Goal: Task Accomplishment & Management: Use online tool/utility

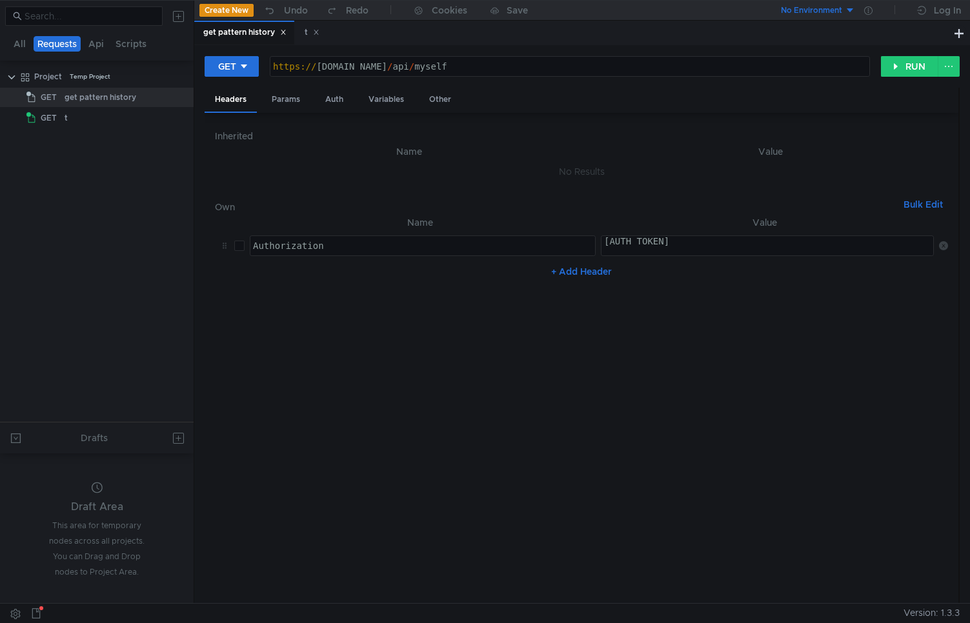
click at [338, 91] on div "Auth" at bounding box center [334, 100] width 39 height 24
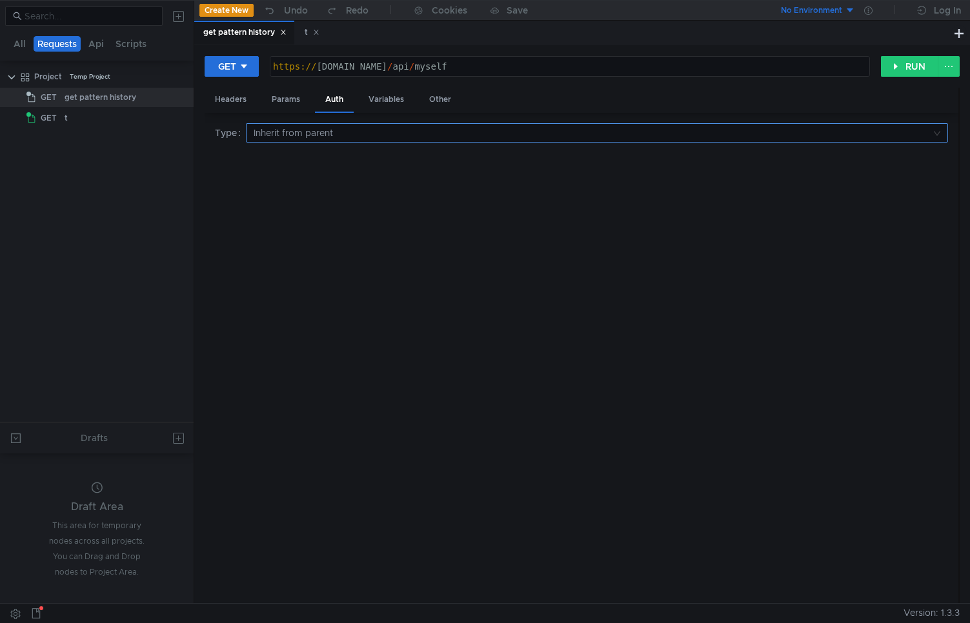
click at [332, 141] on input at bounding box center [593, 133] width 678 height 18
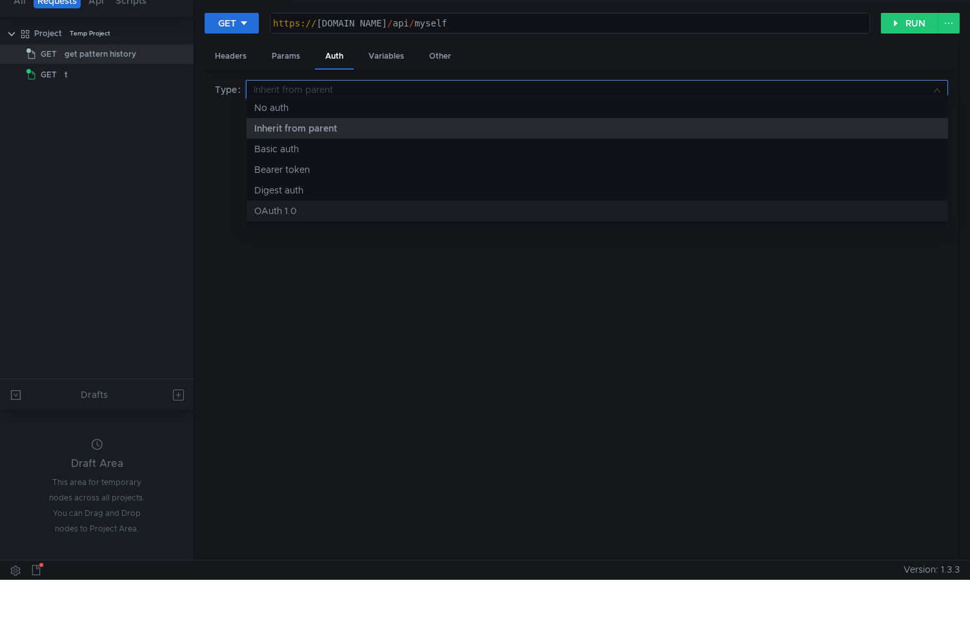
scroll to position [50, 0]
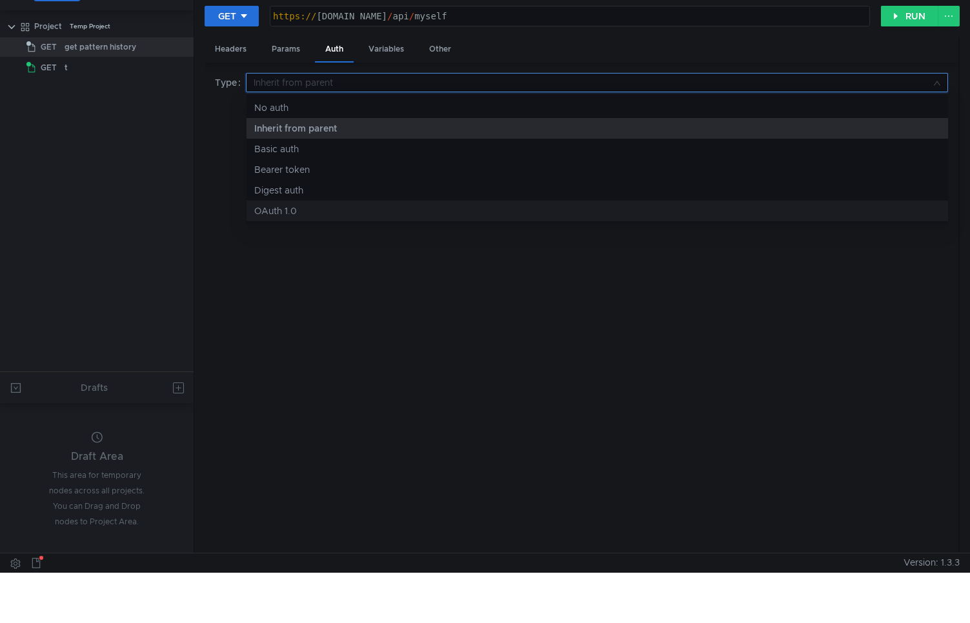
click at [282, 217] on div "OAuth 1.0" at bounding box center [597, 211] width 686 height 14
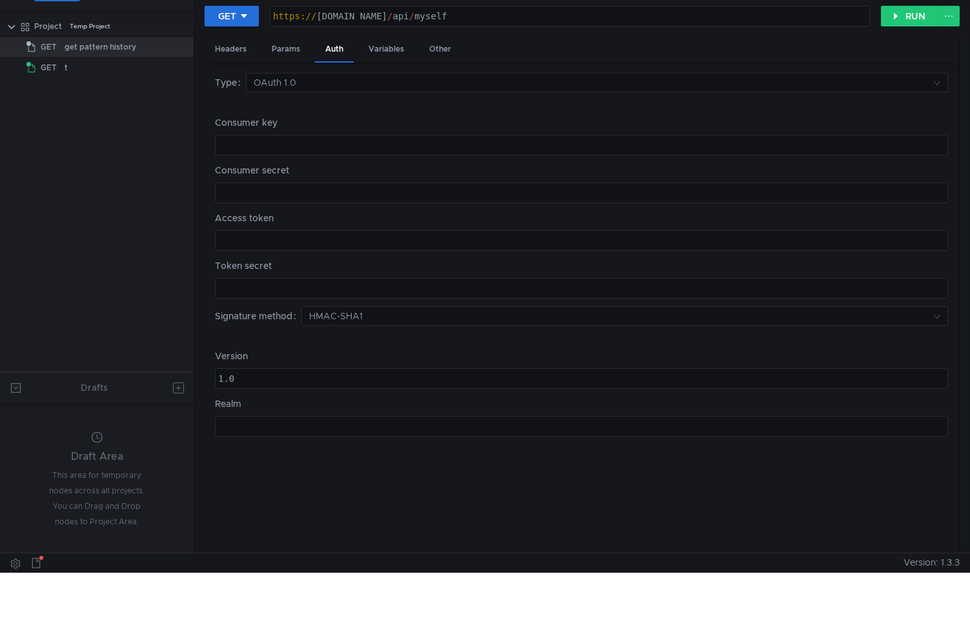
scroll to position [0, 0]
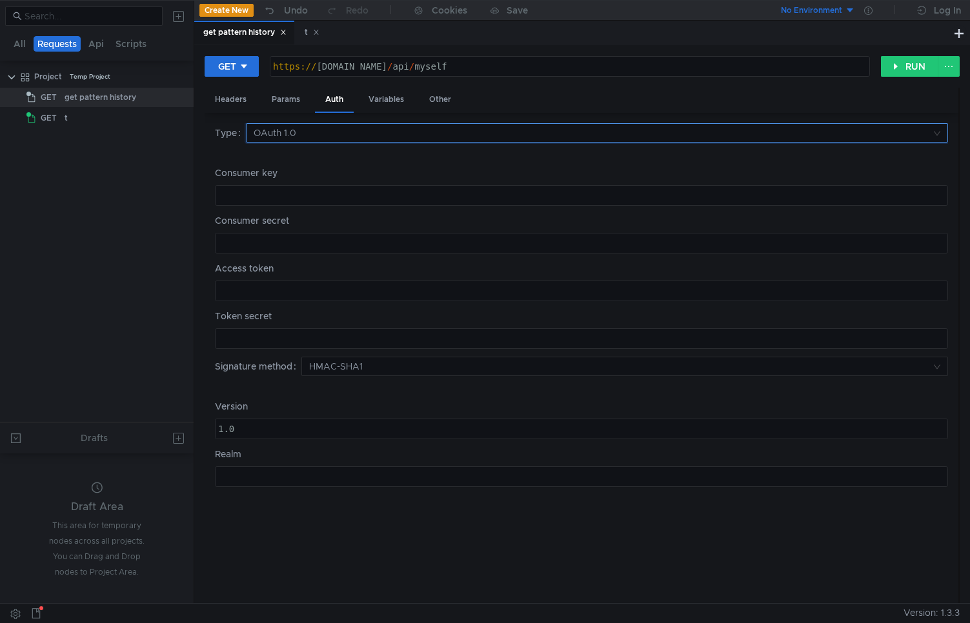
click at [308, 135] on input at bounding box center [593, 133] width 678 height 18
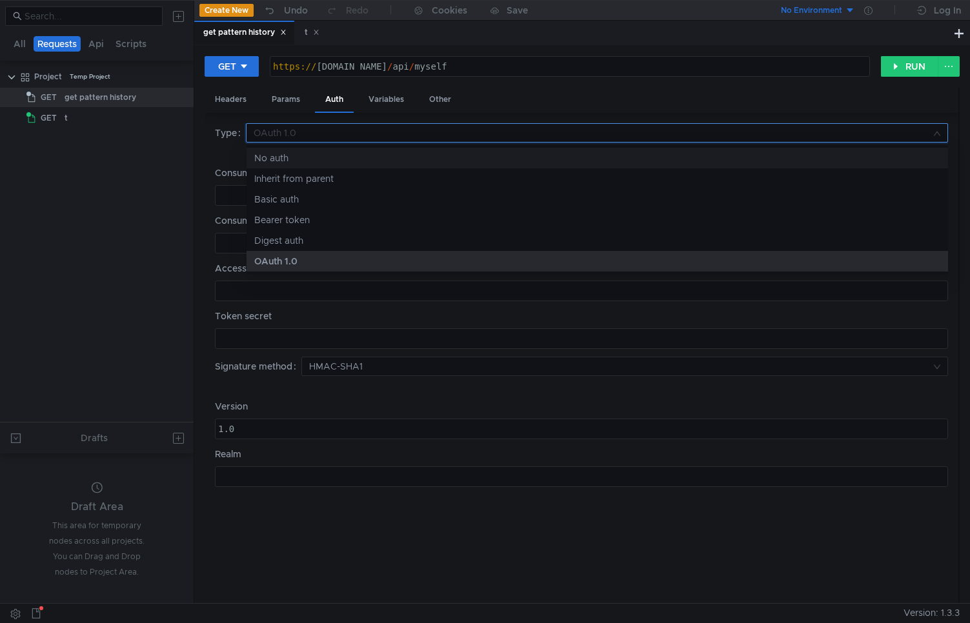
click at [278, 156] on div "No auth" at bounding box center [597, 158] width 686 height 14
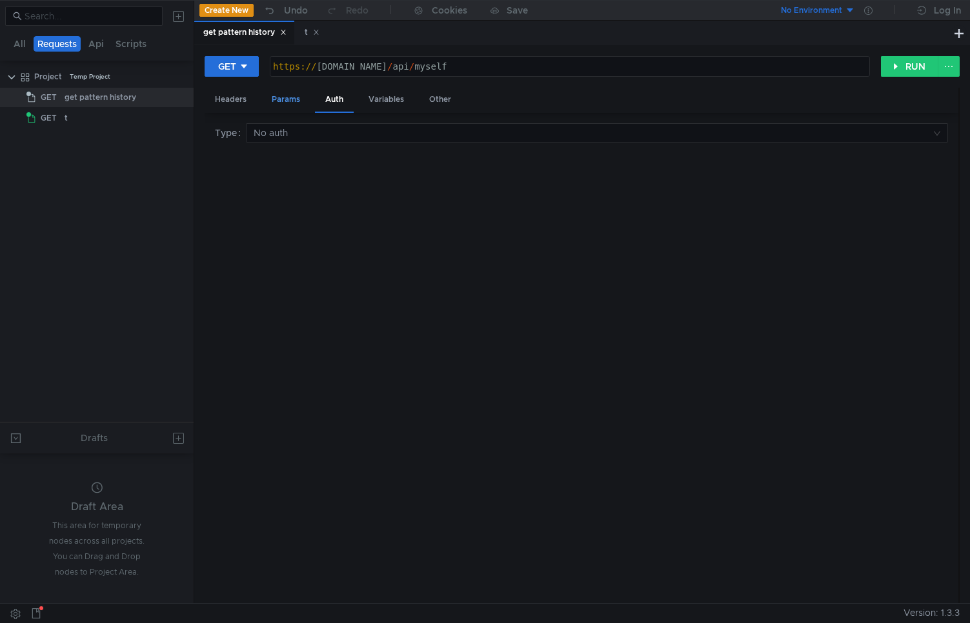
click at [280, 103] on div "Params" at bounding box center [285, 100] width 49 height 24
click at [227, 103] on div "Headers" at bounding box center [231, 100] width 52 height 24
click at [234, 243] on input "checkbox" at bounding box center [239, 246] width 10 height 10
checkbox input "true"
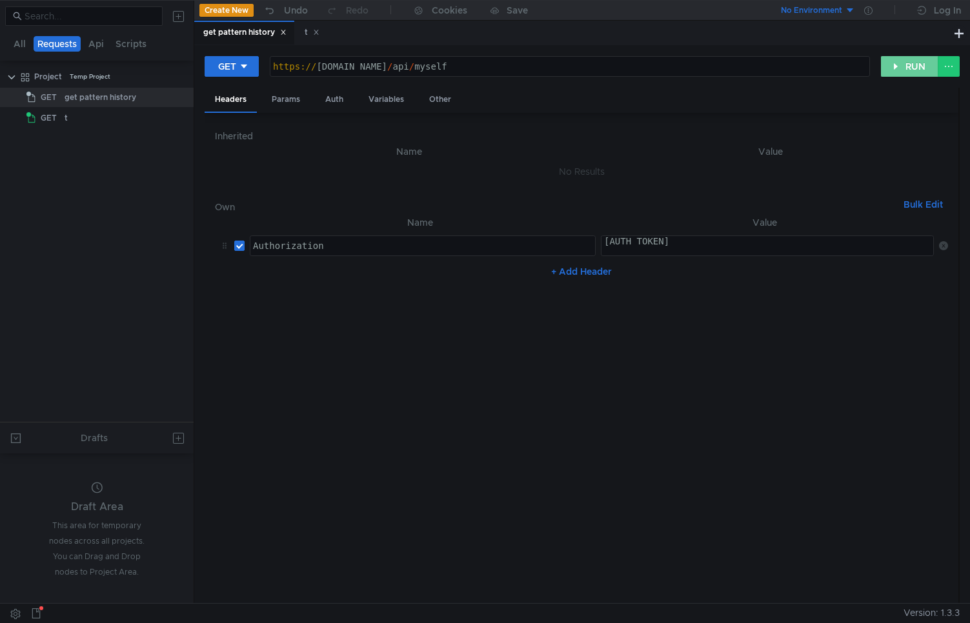
click at [911, 65] on button "RUN" at bounding box center [909, 66] width 57 height 21
click at [912, 63] on button "ABORT" at bounding box center [904, 66] width 70 height 21
click at [912, 63] on button "RUN" at bounding box center [909, 66] width 57 height 21
click at [180, 119] on icon at bounding box center [180, 118] width 9 height 9
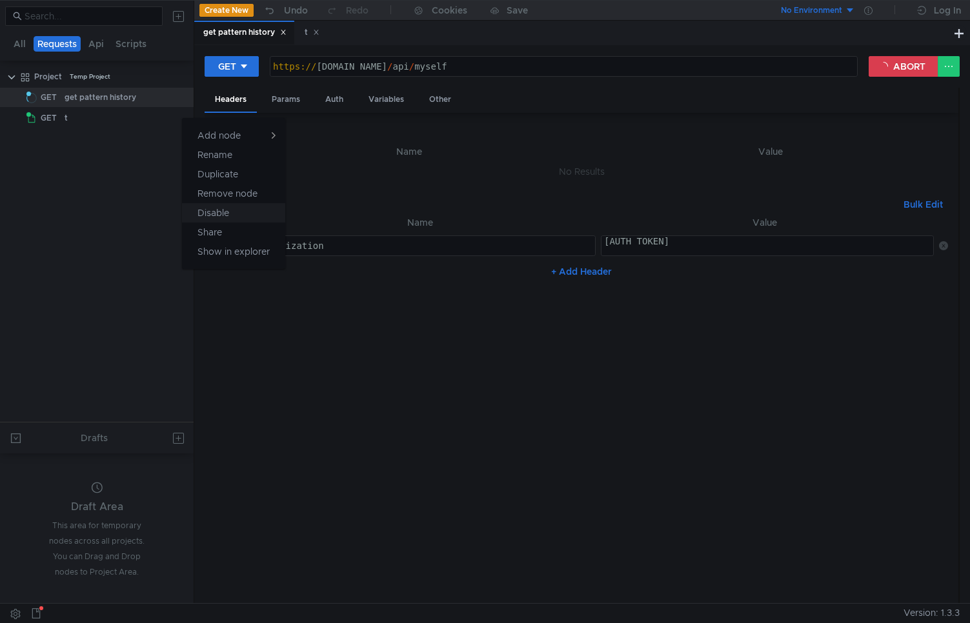
click at [217, 217] on app-tour-anchor "Disable" at bounding box center [213, 212] width 32 height 15
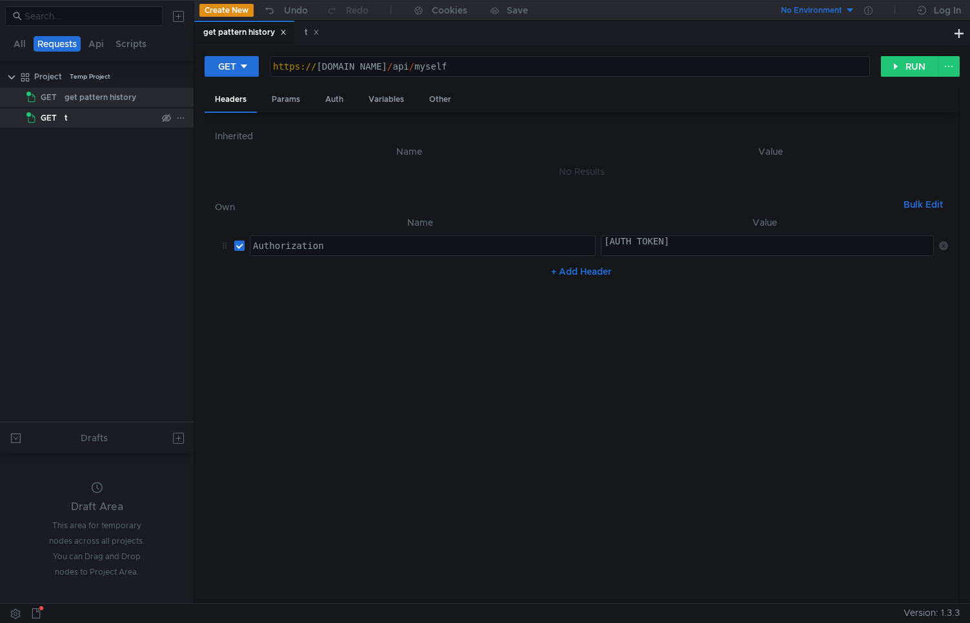
click at [179, 119] on icon at bounding box center [180, 118] width 9 height 9
click at [219, 192] on app-tour-anchor "Remove node" at bounding box center [227, 193] width 60 height 15
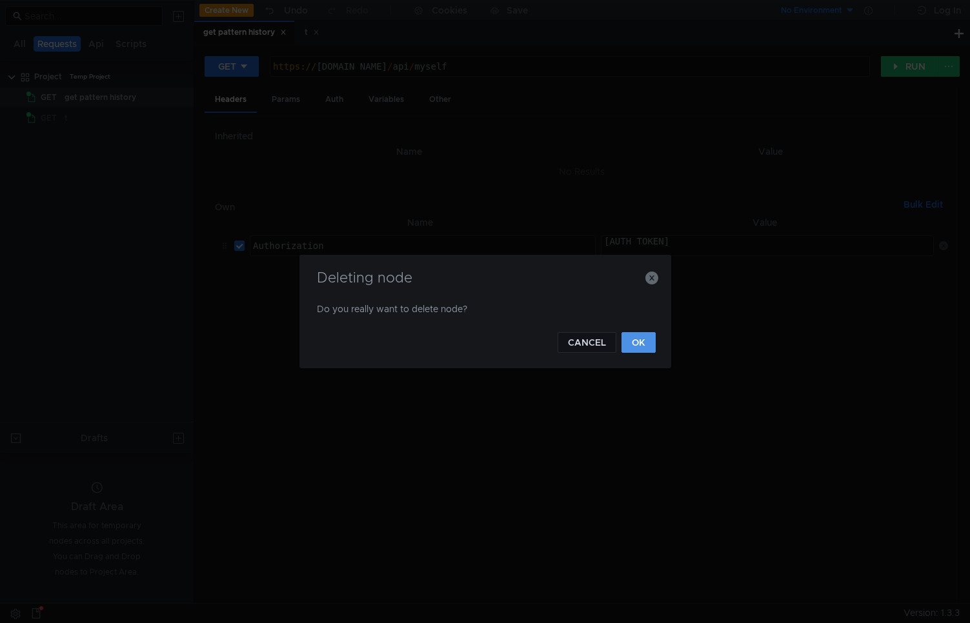
click at [636, 344] on button "OK" at bounding box center [638, 342] width 34 height 21
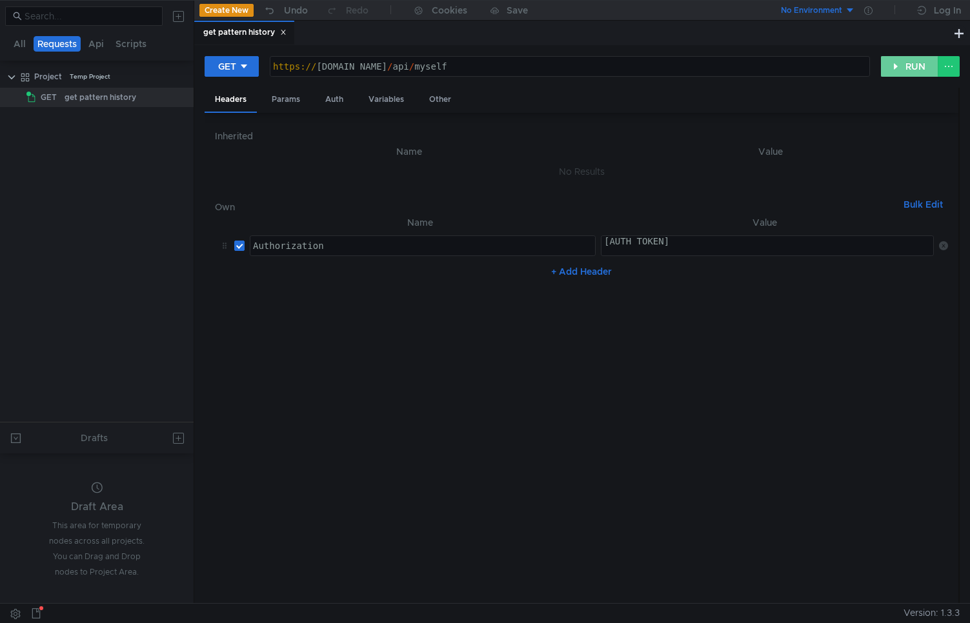
click at [909, 75] on button "RUN" at bounding box center [909, 66] width 57 height 21
click at [692, 252] on div "[AUTH_TOKEN]" at bounding box center [768, 251] width 335 height 31
click at [634, 245] on div "[AUTH_TOKEN]" at bounding box center [768, 251] width 335 height 31
type textarea "[AUTH_TOKEN]"
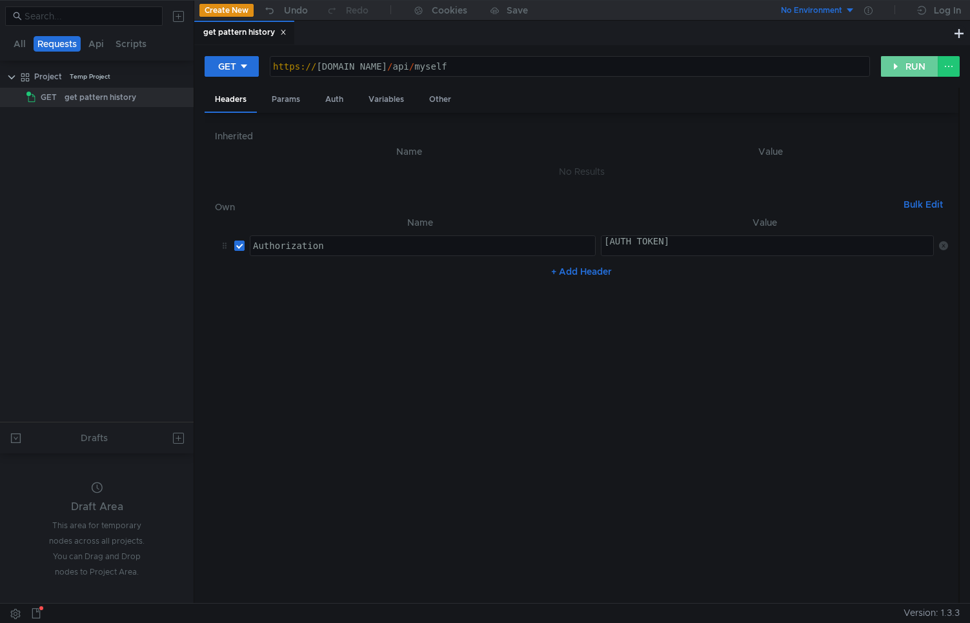
click at [909, 63] on button "RUN" at bounding box center [909, 66] width 57 height 21
click at [796, 246] on div "[AUTH_TOKEN]" at bounding box center [768, 251] width 335 height 31
click at [610, 245] on div "[AUTH_TOKEN]" at bounding box center [768, 251] width 335 height 31
click at [385, 251] on div "Authorization" at bounding box center [422, 256] width 345 height 31
drag, startPoint x: 385, startPoint y: 251, endPoint x: 214, endPoint y: 251, distance: 171.0
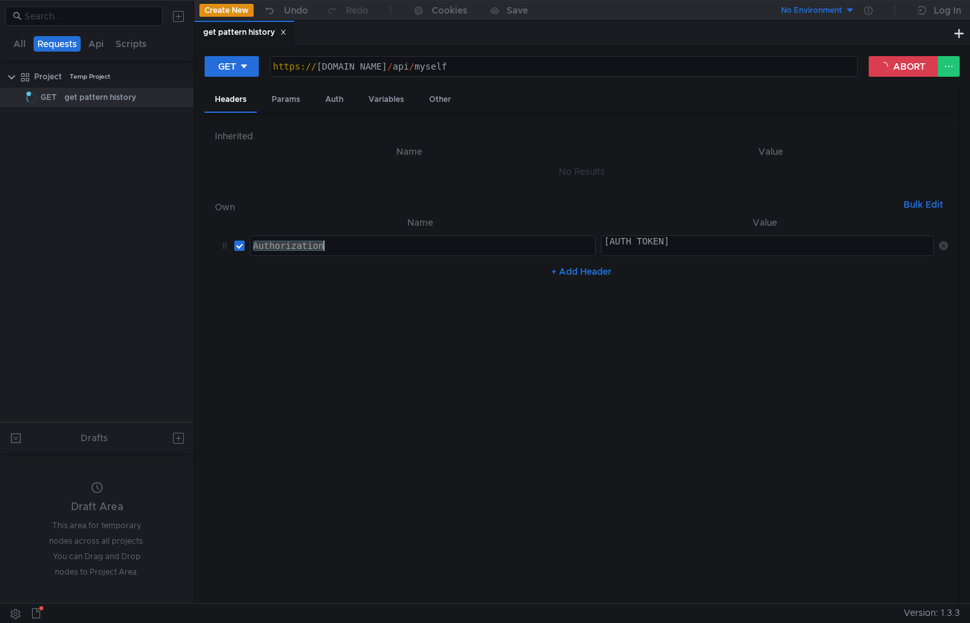
click at [214, 251] on div "Inherited Name Value No Results Own Bulk Edit XXXXXXXXXXXXXXXXXXXXXXXXXXXXXXXXX…" at bounding box center [582, 358] width 754 height 491
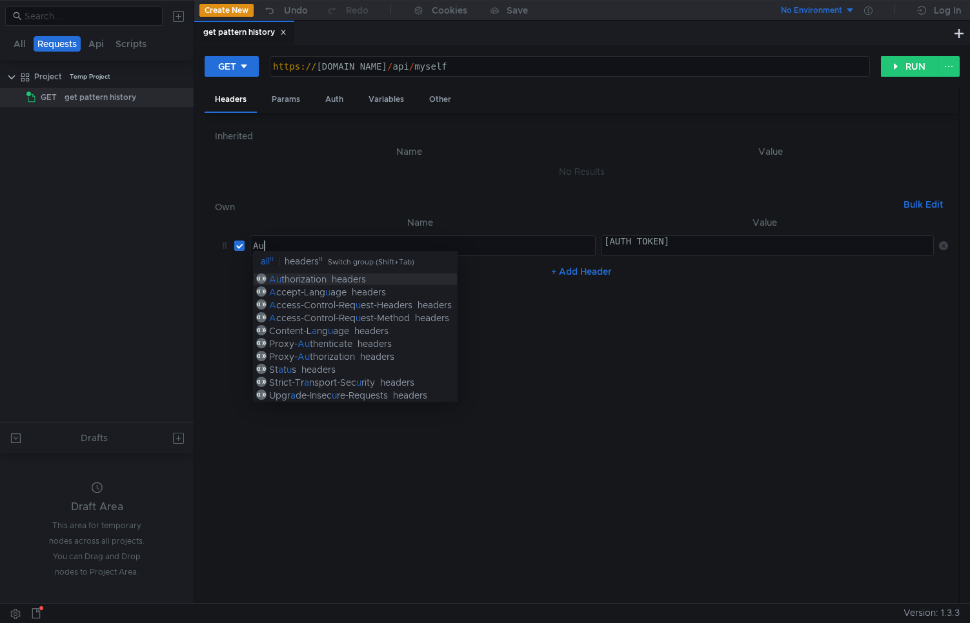
type textarea "Authorization"
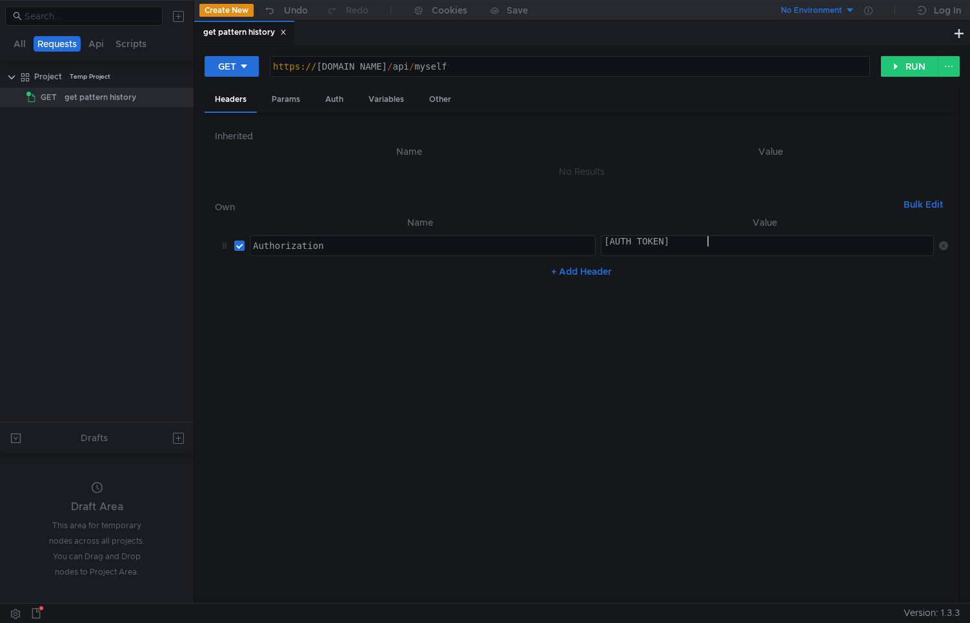
click at [703, 245] on div "[AUTH_TOKEN]" at bounding box center [768, 251] width 335 height 31
paste textarea "y1__xCplOqRpdT-ARiwHiCtwPYC74TmNqRqgNsC7W9KH6AEZIR5c7E"
type textarea "[AUTH_TOKEN]"
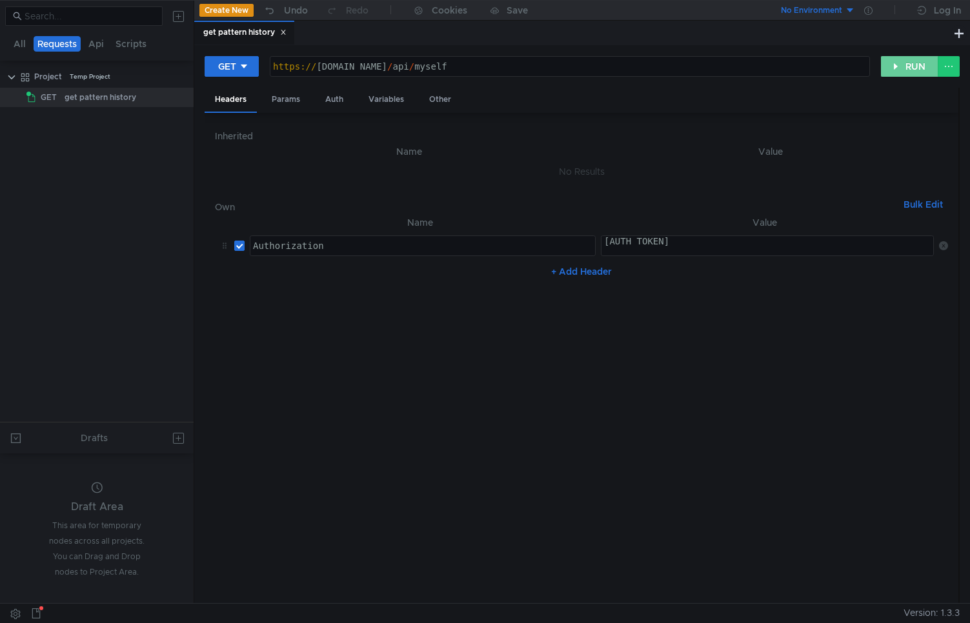
click at [905, 59] on button "RUN" at bounding box center [909, 66] width 57 height 21
click at [900, 74] on button "ABORT" at bounding box center [904, 66] width 70 height 21
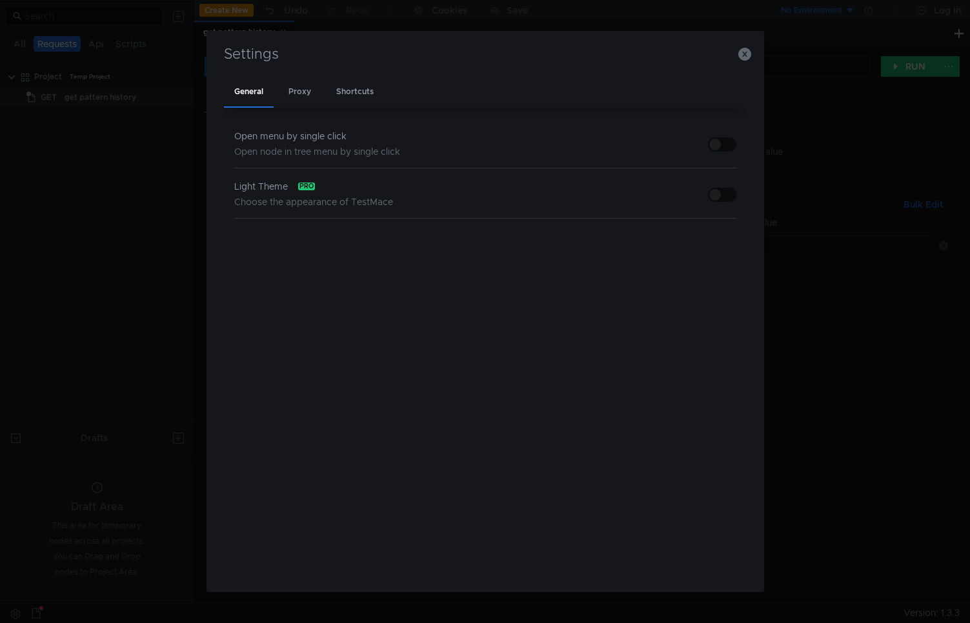
click at [721, 197] on button "button" at bounding box center [722, 195] width 28 height 14
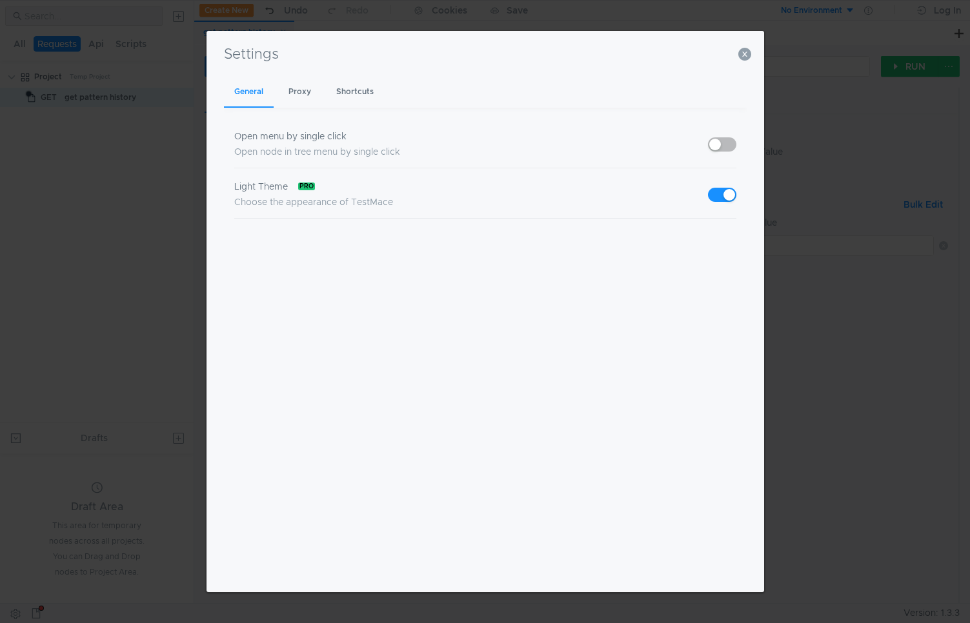
click at [309, 188] on div "pro" at bounding box center [306, 187] width 17 height 8
click at [717, 192] on button "button" at bounding box center [722, 195] width 28 height 14
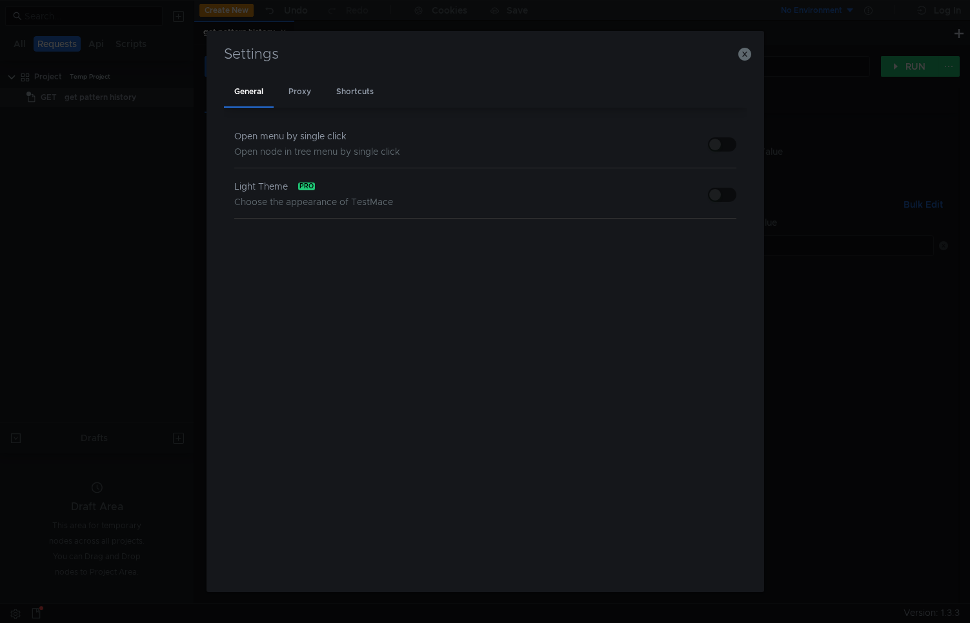
click at [717, 192] on button "button" at bounding box center [722, 195] width 28 height 14
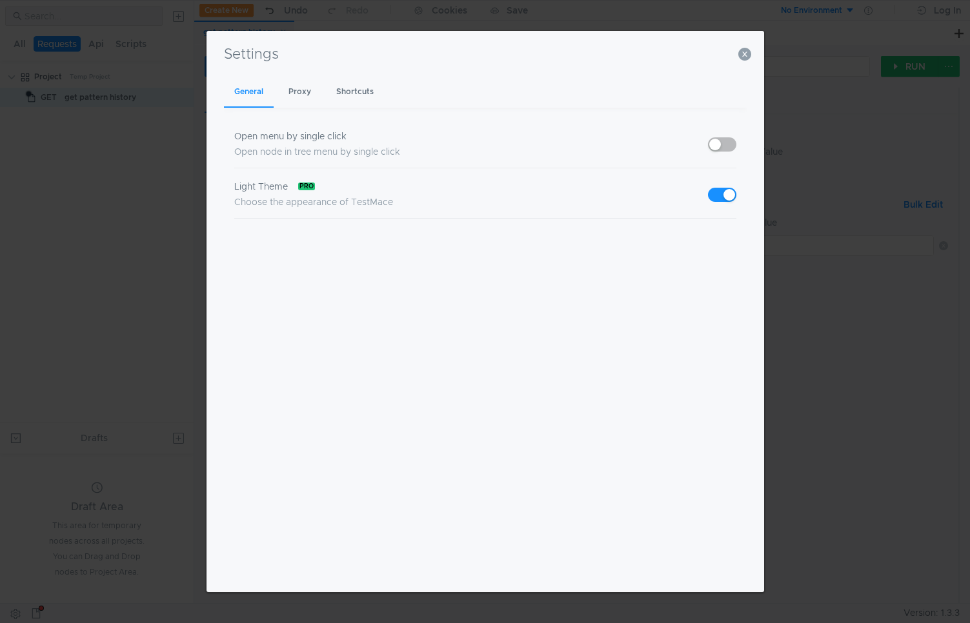
click at [717, 192] on button "button" at bounding box center [722, 195] width 28 height 14
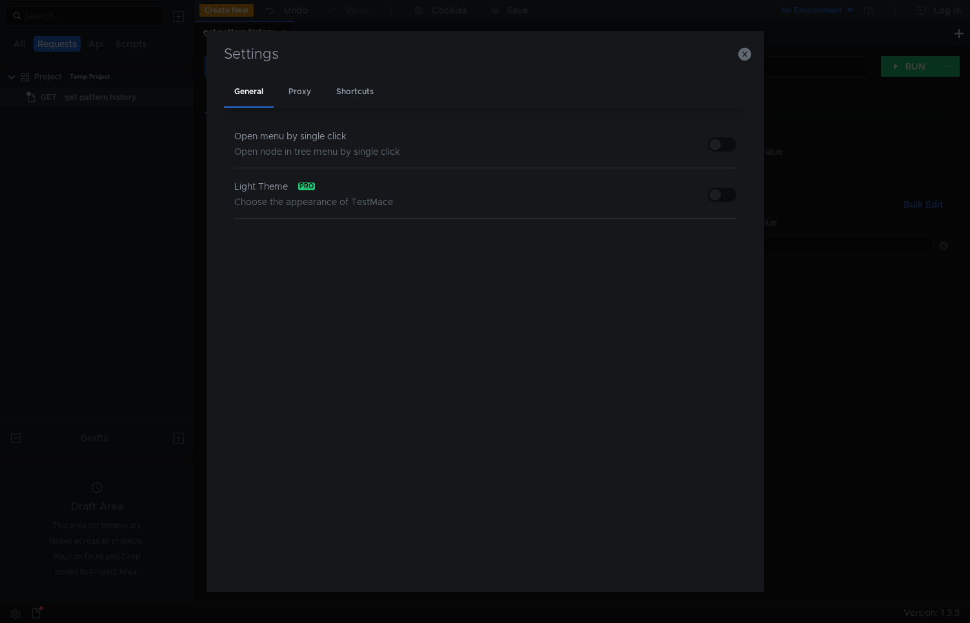
click at [717, 192] on button "button" at bounding box center [722, 195] width 28 height 14
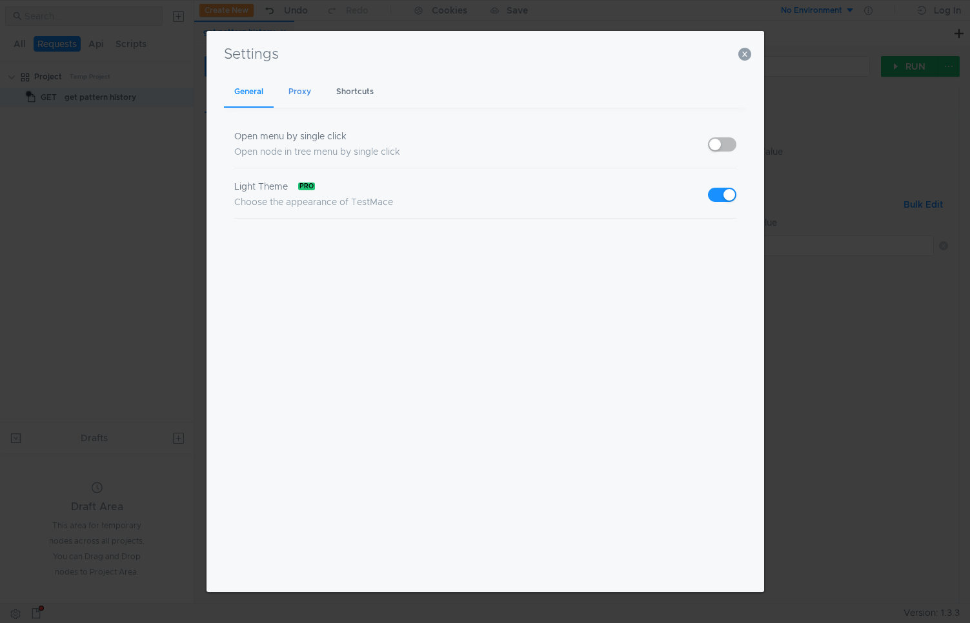
click at [301, 94] on div "Proxy" at bounding box center [299, 92] width 43 height 30
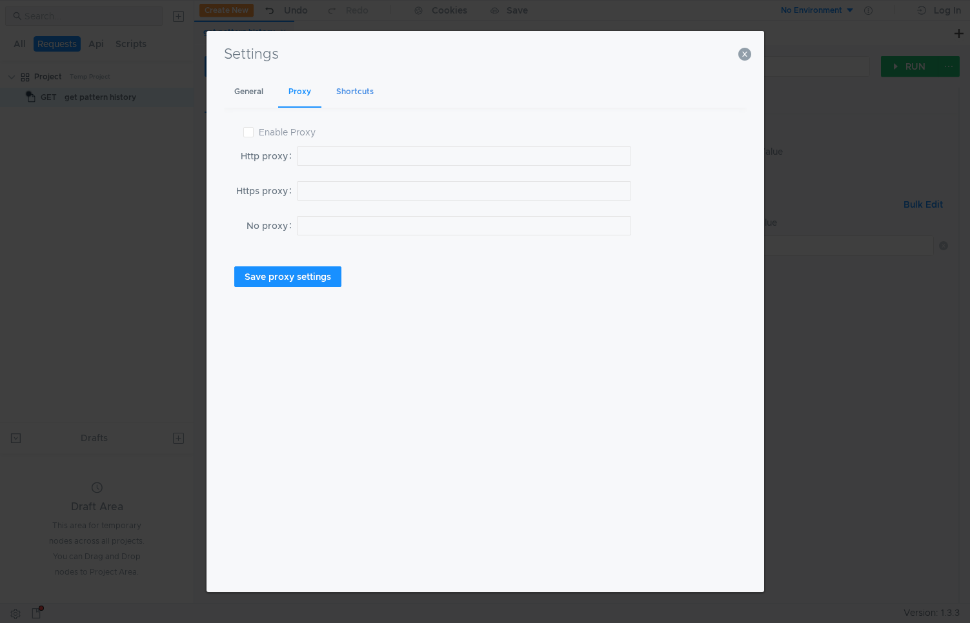
click at [356, 92] on div "Shortcuts" at bounding box center [355, 92] width 58 height 30
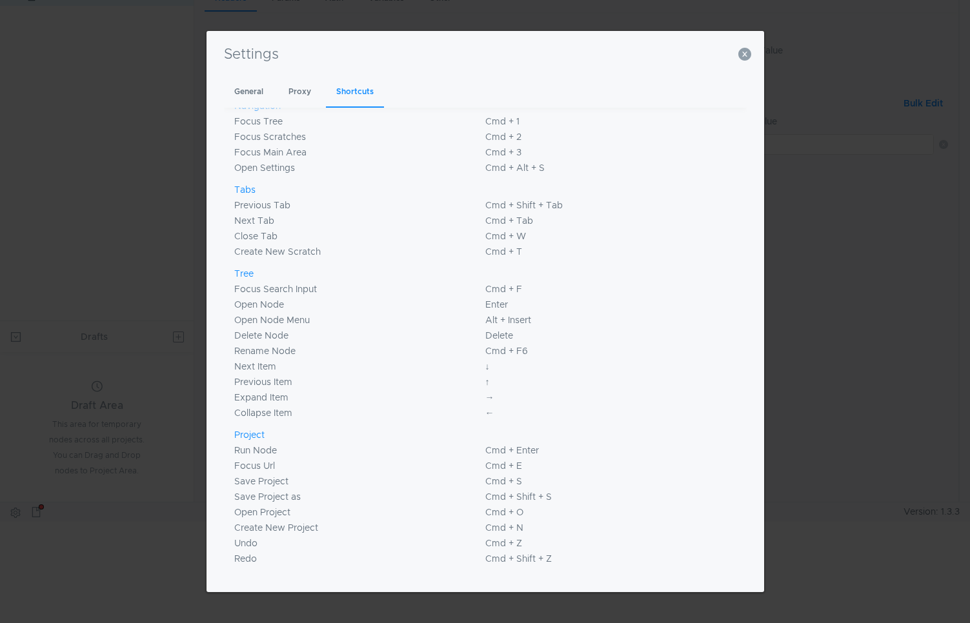
scroll to position [0, 0]
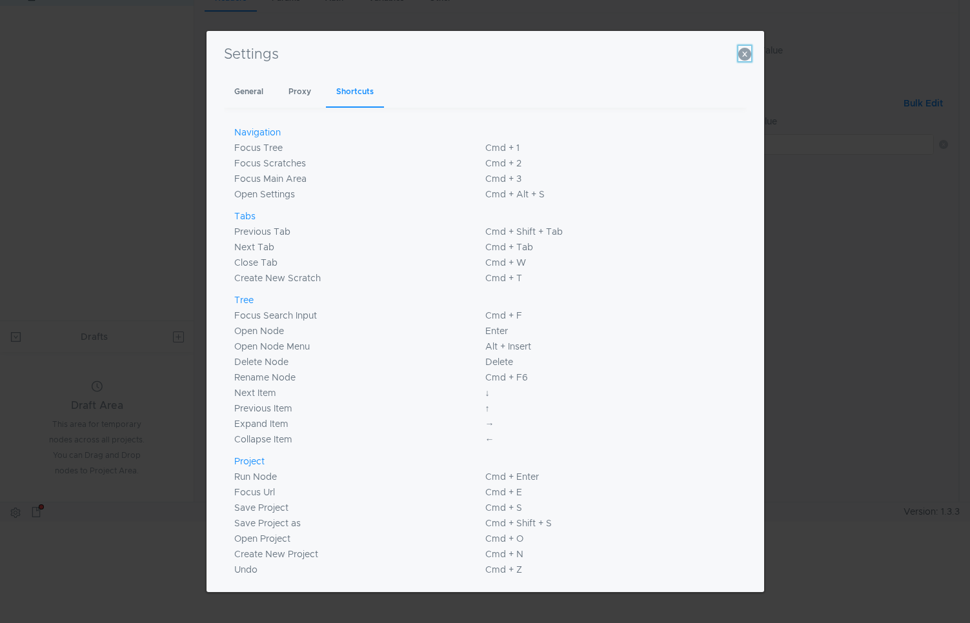
click at [744, 46] on button "button" at bounding box center [744, 53] width 13 height 15
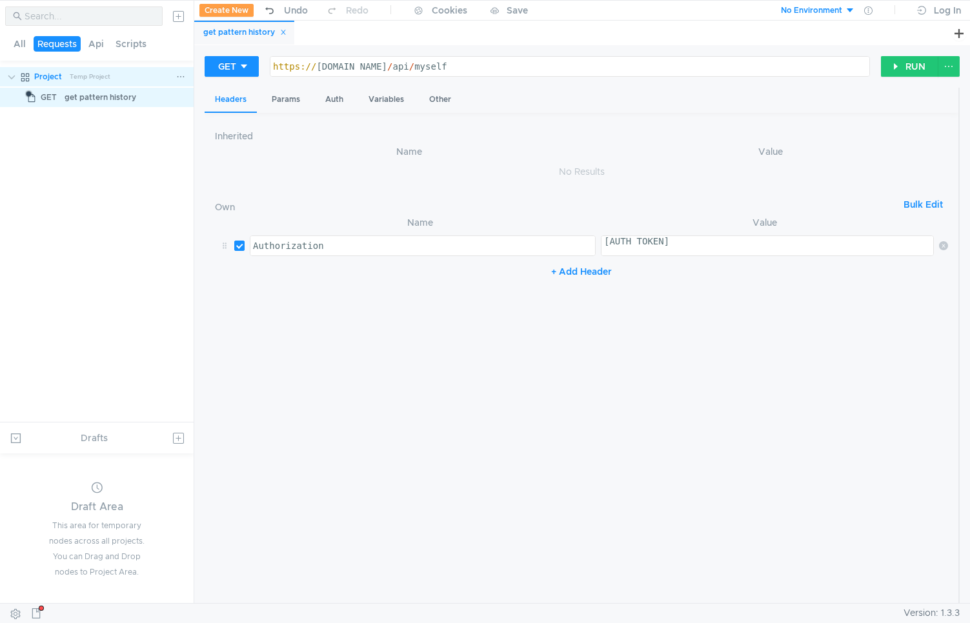
click at [188, 80] on div at bounding box center [183, 76] width 14 height 19
click at [178, 79] on icon at bounding box center [180, 76] width 9 height 9
click at [97, 236] on div at bounding box center [485, 311] width 970 height 623
click at [19, 46] on button "All" at bounding box center [20, 43] width 20 height 15
click at [176, 21] on button at bounding box center [178, 16] width 21 height 21
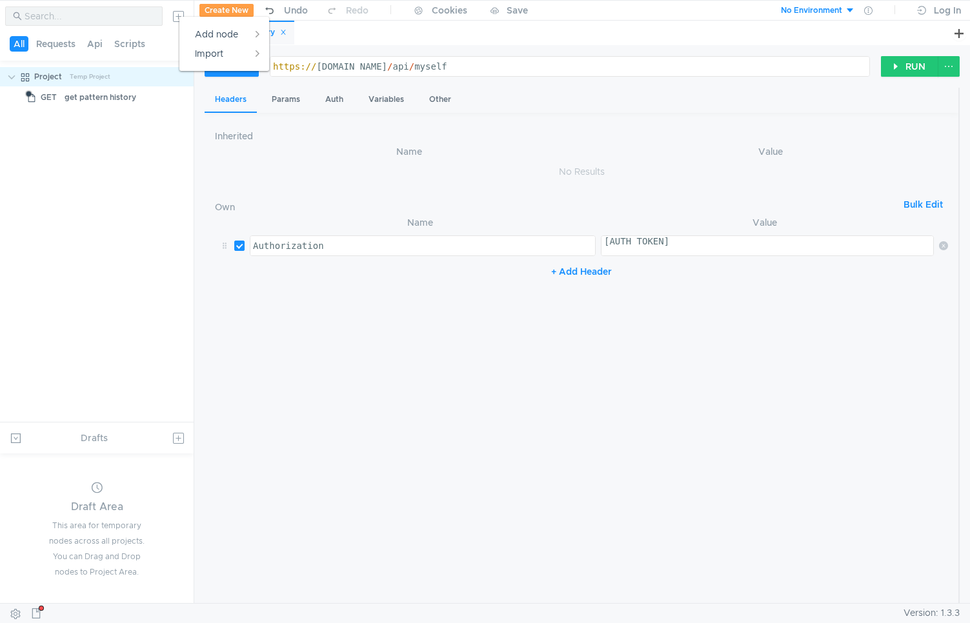
click at [121, 258] on div at bounding box center [485, 311] width 970 height 623
click at [181, 74] on icon at bounding box center [180, 76] width 9 height 9
click at [119, 291] on div at bounding box center [485, 311] width 970 height 623
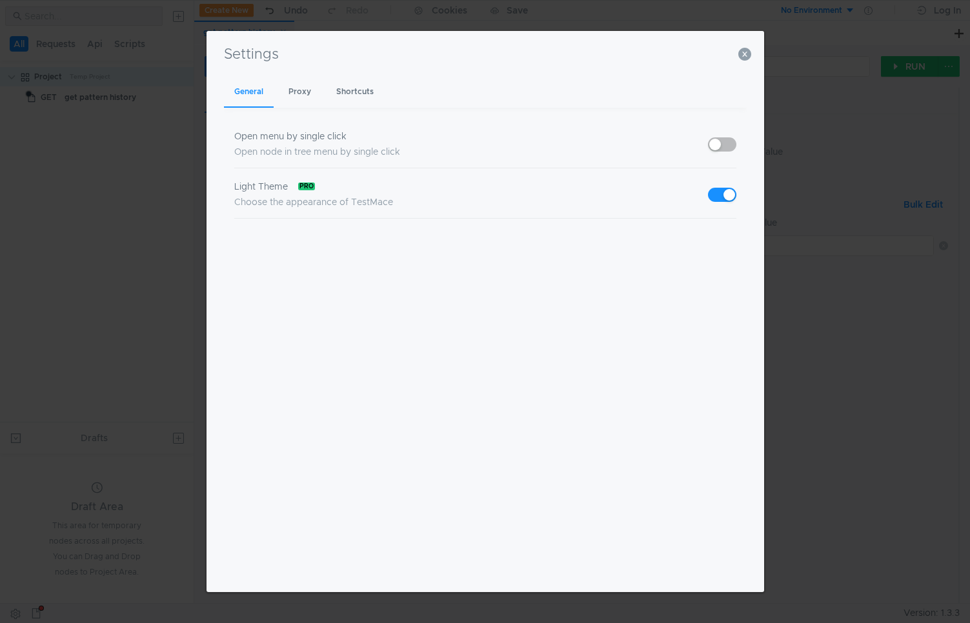
click at [717, 196] on button "button" at bounding box center [722, 195] width 28 height 14
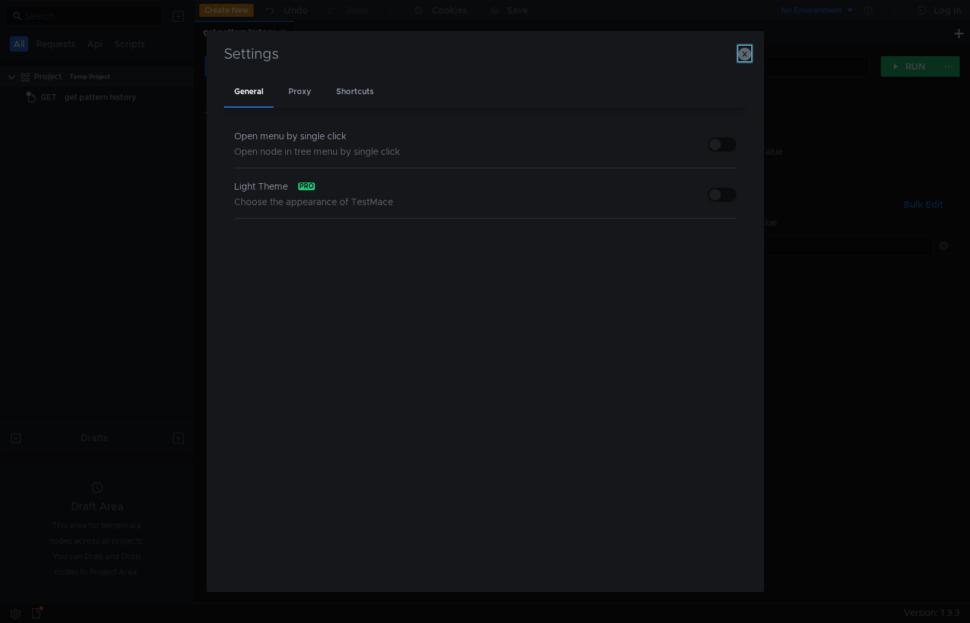
click at [746, 52] on icon "button" at bounding box center [744, 54] width 13 height 13
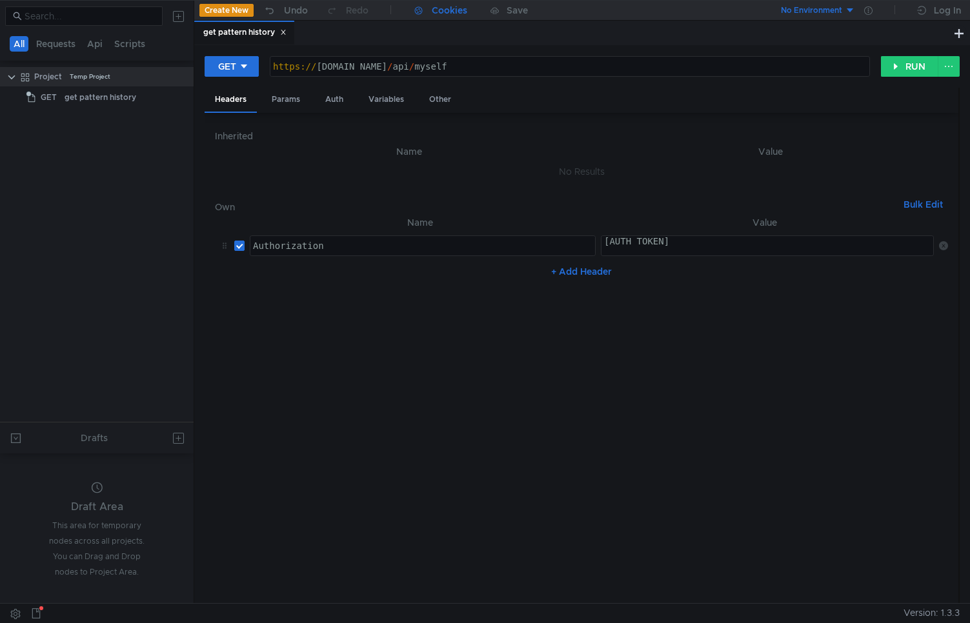
click at [447, 14] on div "Cookies" at bounding box center [449, 10] width 35 height 15
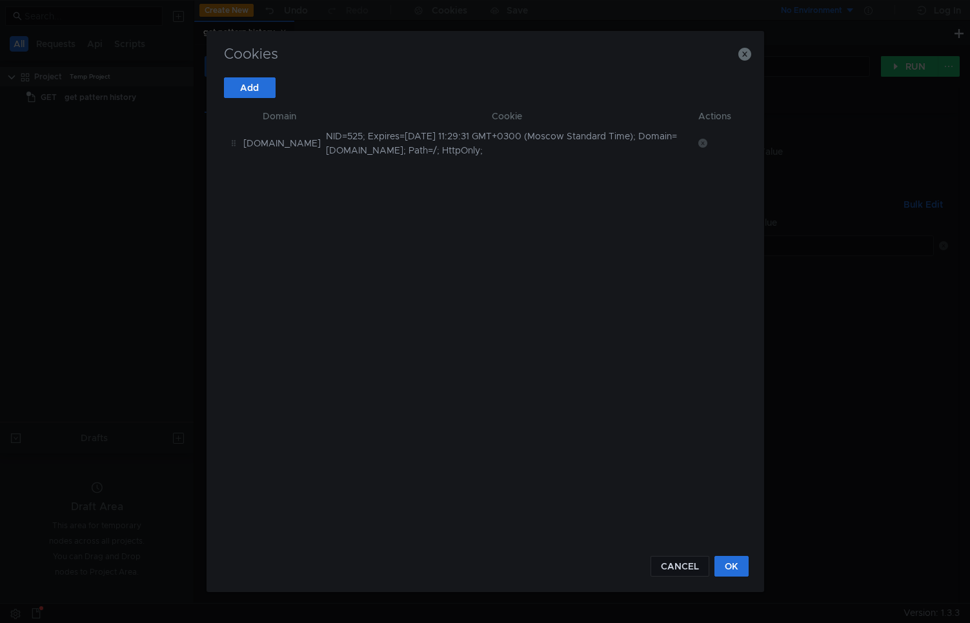
click at [699, 145] on icon at bounding box center [702, 143] width 9 height 9
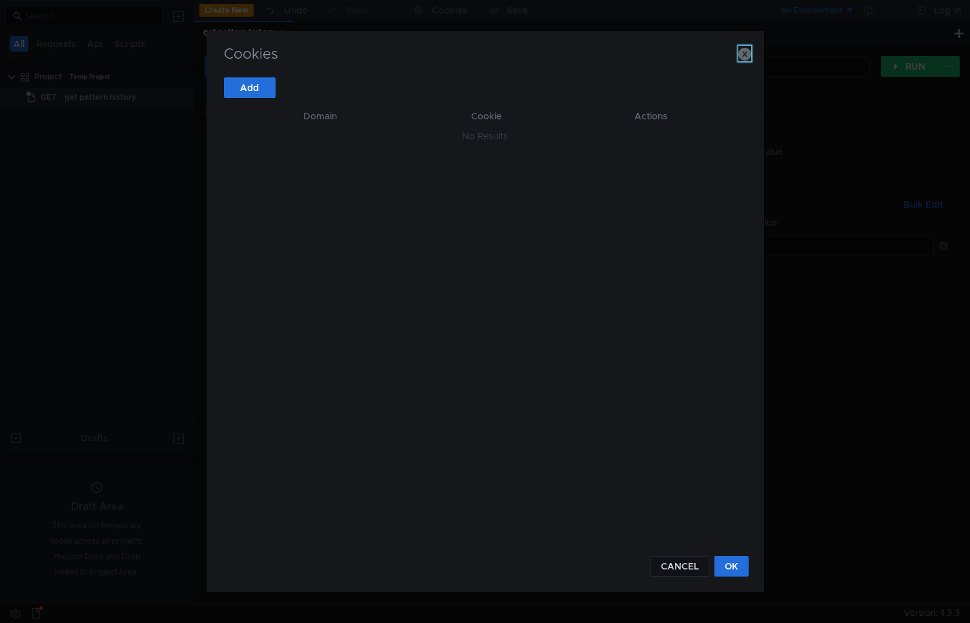
click at [743, 57] on icon "button" at bounding box center [744, 54] width 13 height 13
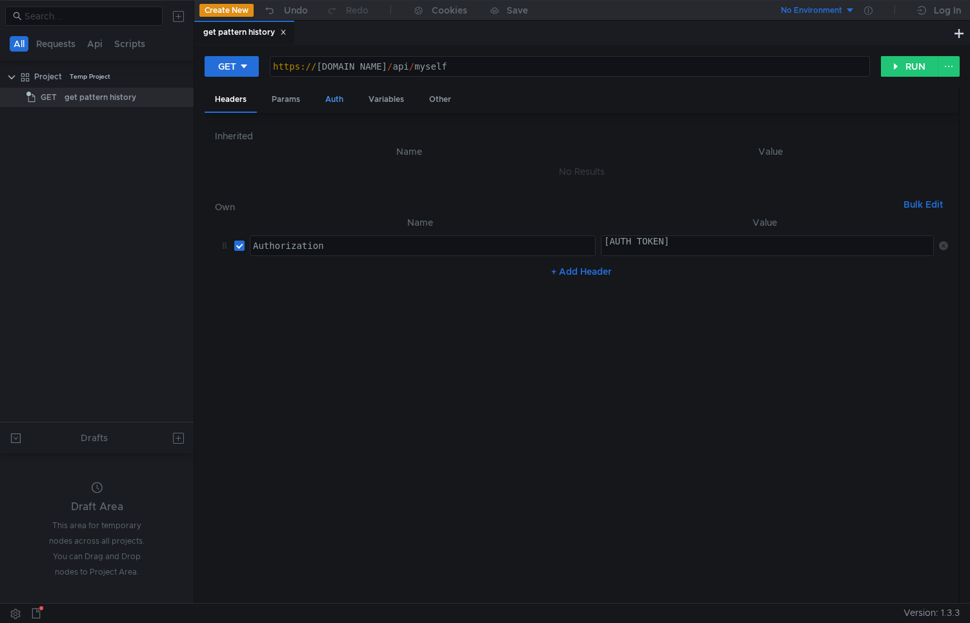
click at [330, 103] on div "Auth" at bounding box center [334, 100] width 39 height 24
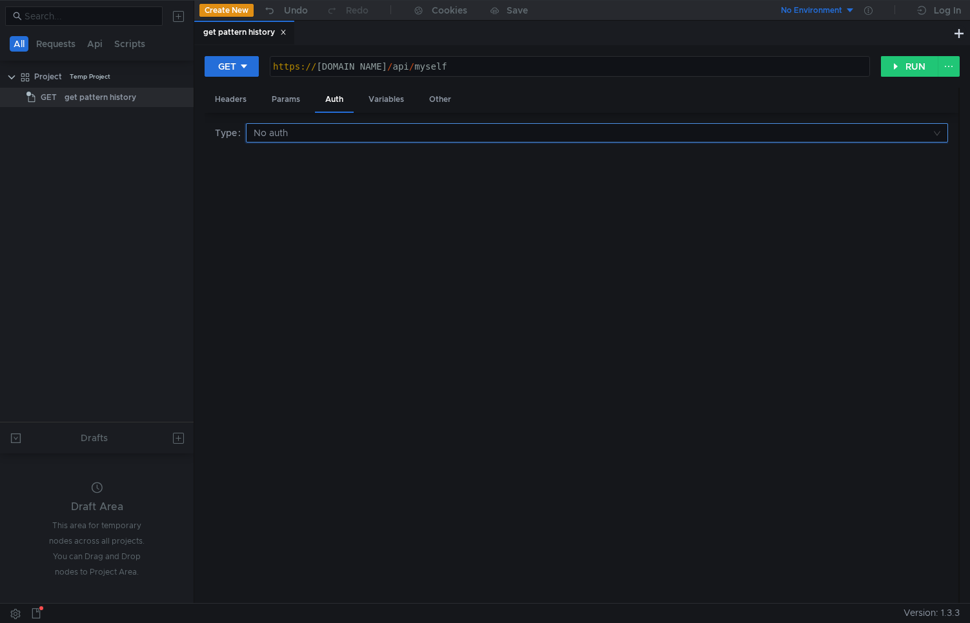
click at [334, 134] on input at bounding box center [593, 133] width 678 height 18
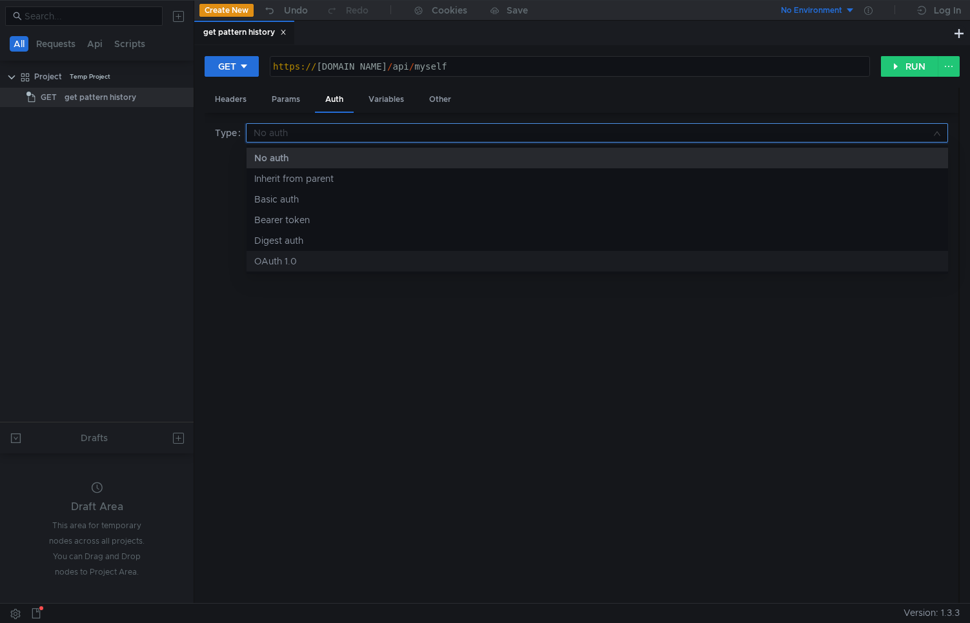
click at [302, 264] on div "OAuth 1.0" at bounding box center [597, 261] width 686 height 14
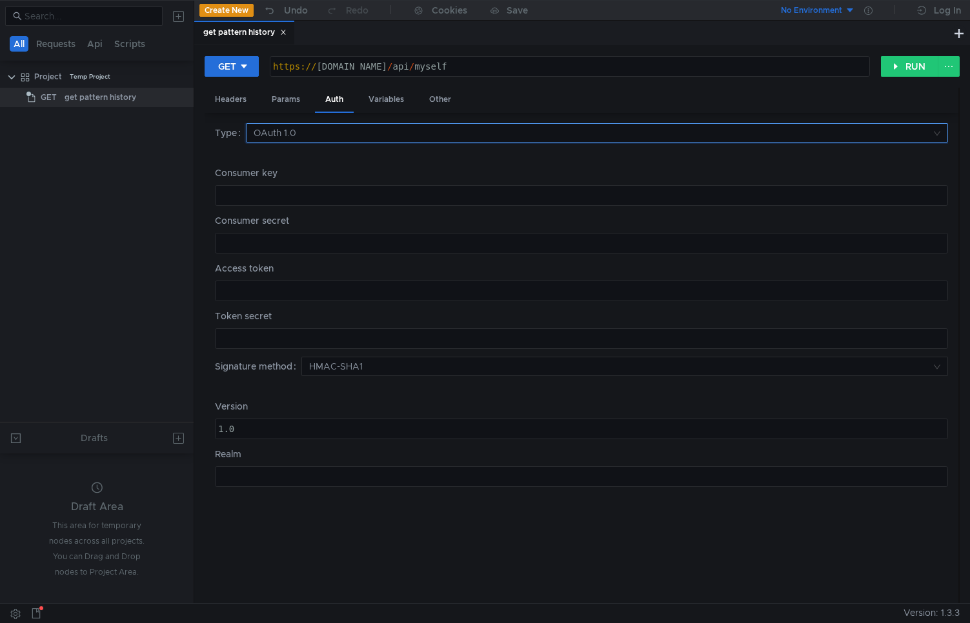
click at [329, 136] on input at bounding box center [593, 133] width 678 height 18
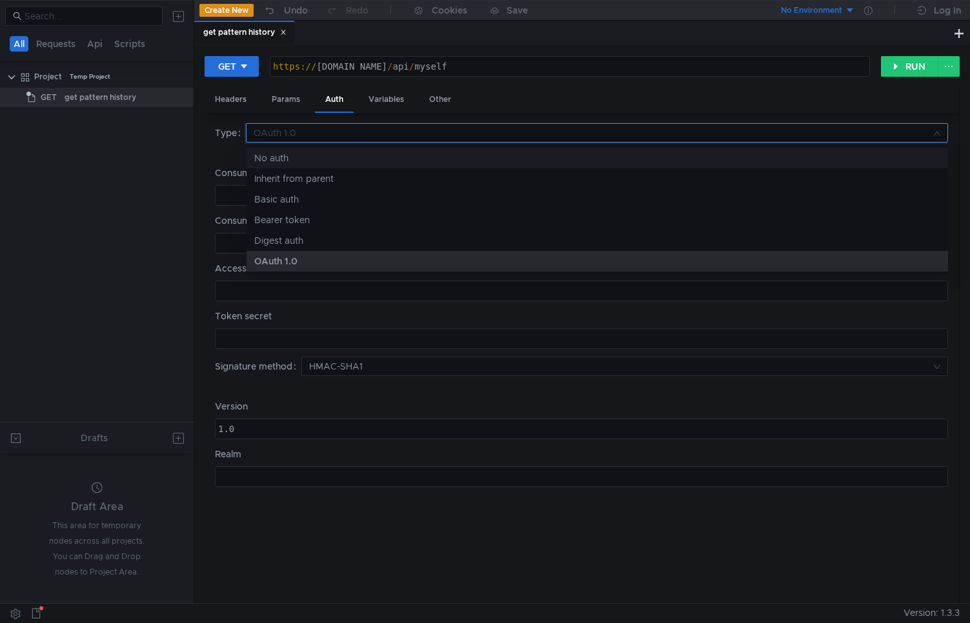
click at [281, 159] on div "No auth" at bounding box center [597, 158] width 686 height 14
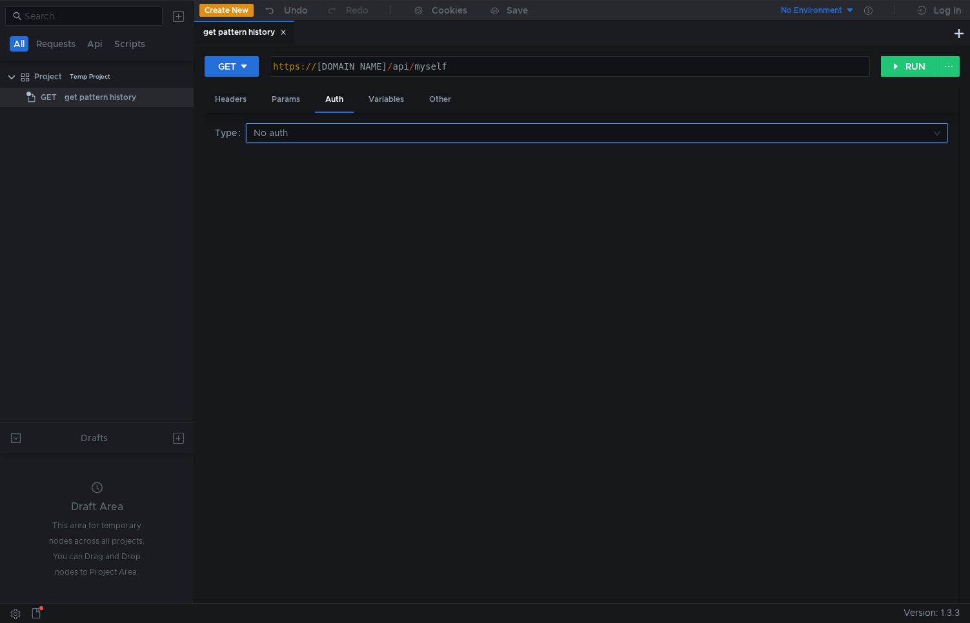
click at [303, 137] on input at bounding box center [593, 133] width 678 height 18
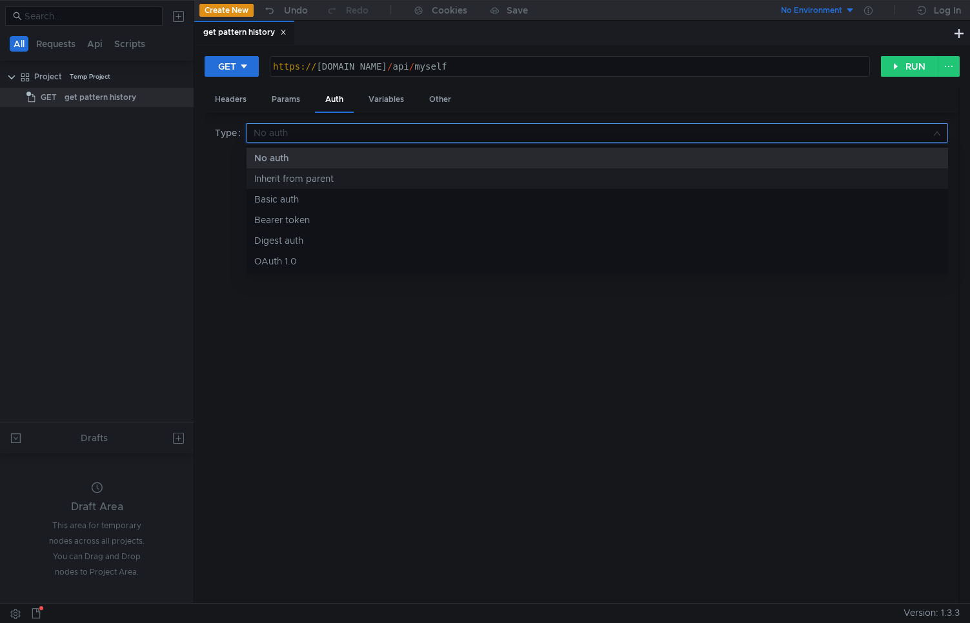
click at [310, 186] on nz-option-item "Inherit from parent" at bounding box center [597, 178] width 701 height 21
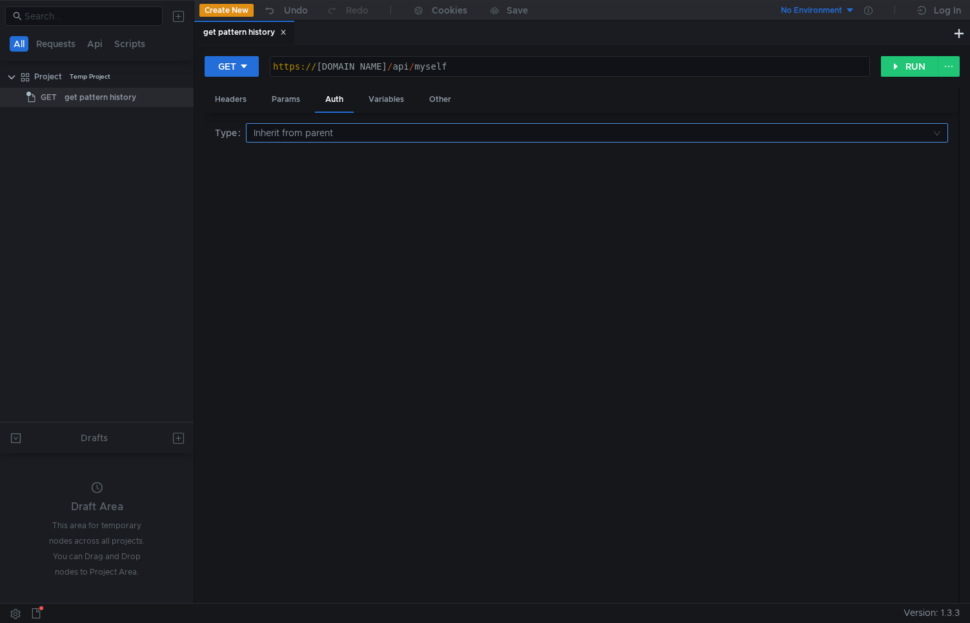
click at [326, 131] on input at bounding box center [593, 133] width 678 height 18
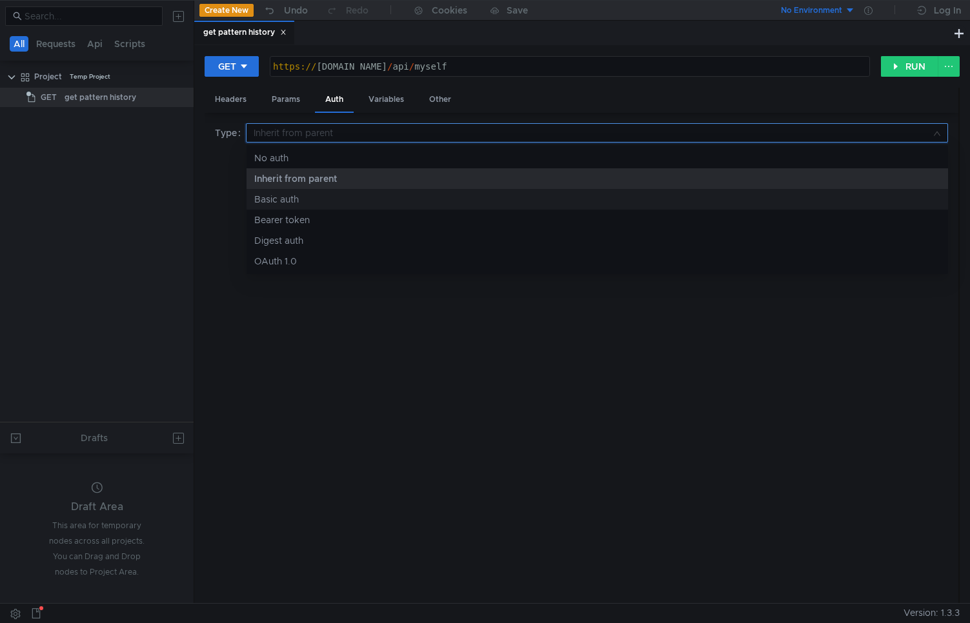
click at [291, 197] on div "Basic auth" at bounding box center [597, 199] width 686 height 14
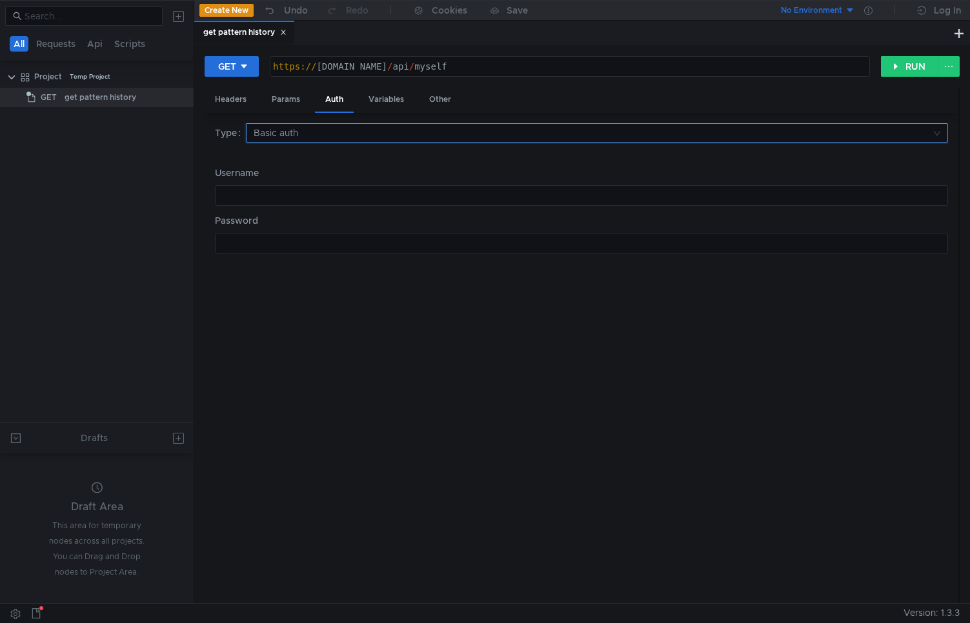
click at [324, 129] on input at bounding box center [593, 133] width 678 height 18
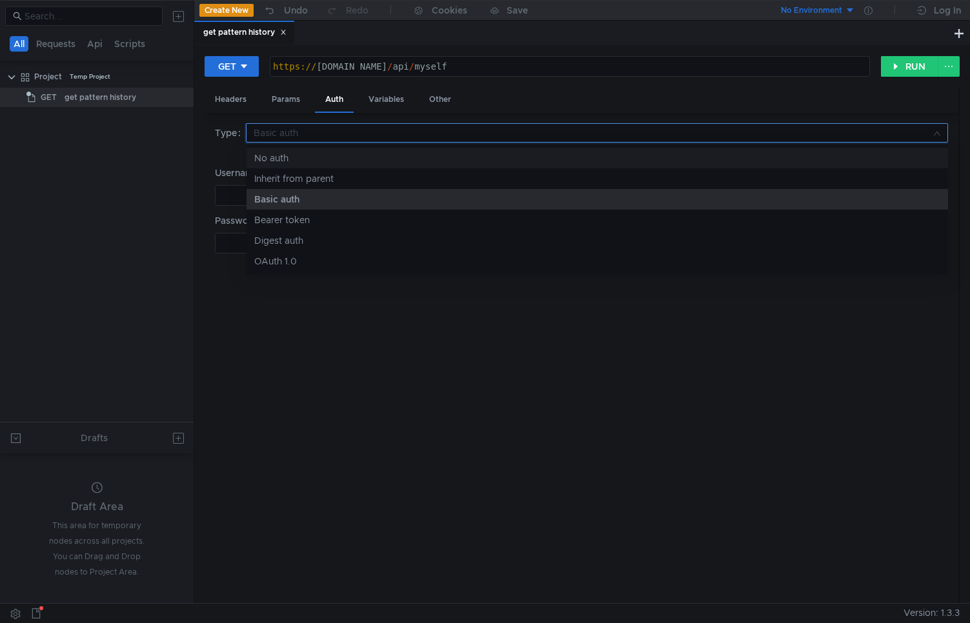
click at [290, 157] on div "No auth" at bounding box center [597, 158] width 686 height 14
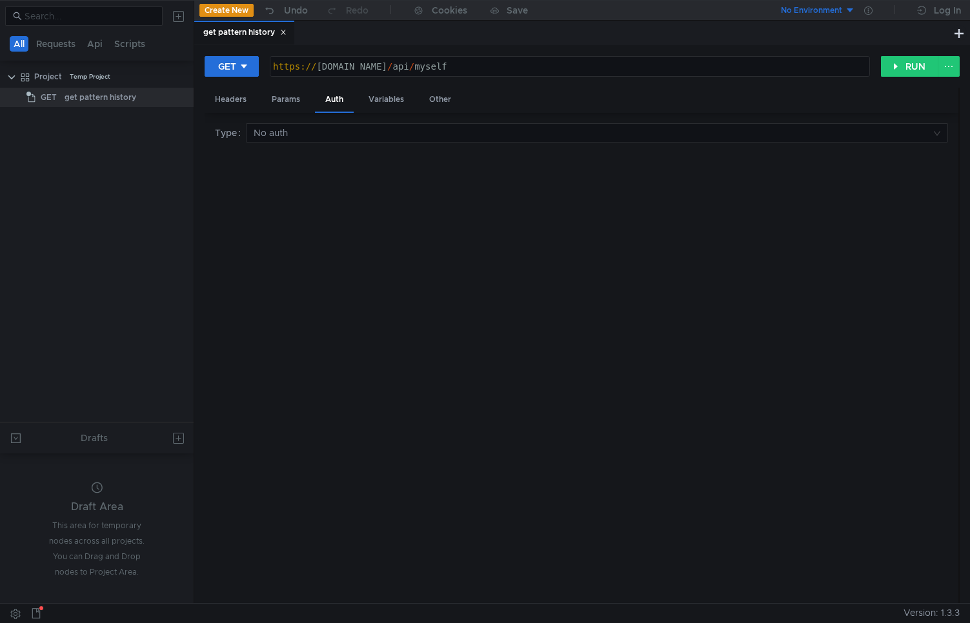
click at [838, 3] on button "No Environment" at bounding box center [810, 10] width 90 height 21
click at [838, 12] on div at bounding box center [485, 311] width 970 height 623
click at [236, 108] on div "Headers" at bounding box center [231, 100] width 52 height 24
